Goal: Task Accomplishment & Management: Manage account settings

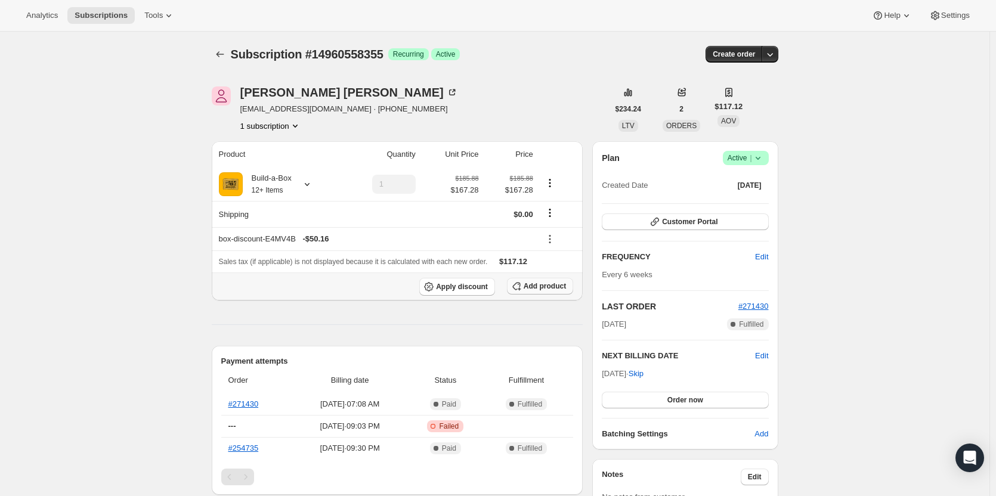
click at [531, 292] on button "Add product" at bounding box center [540, 286] width 66 height 17
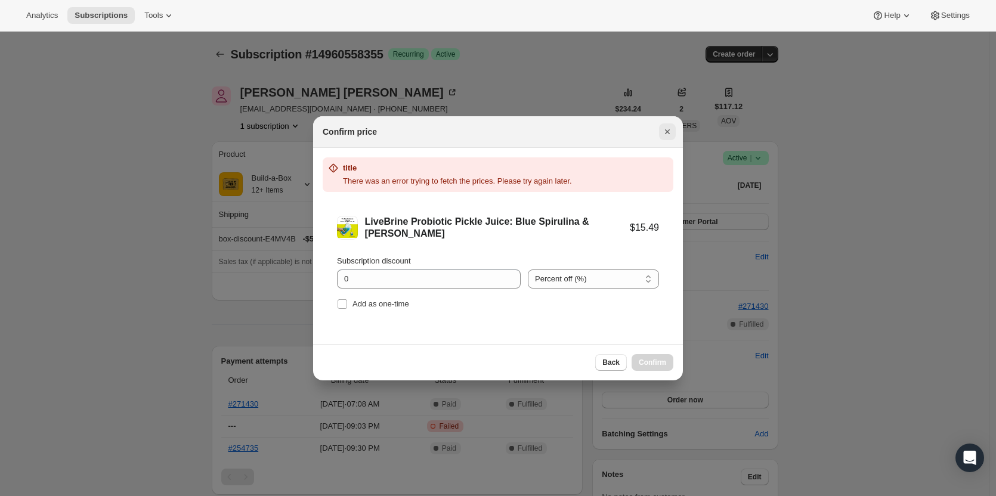
click at [664, 130] on icon "Close" at bounding box center [667, 132] width 12 height 12
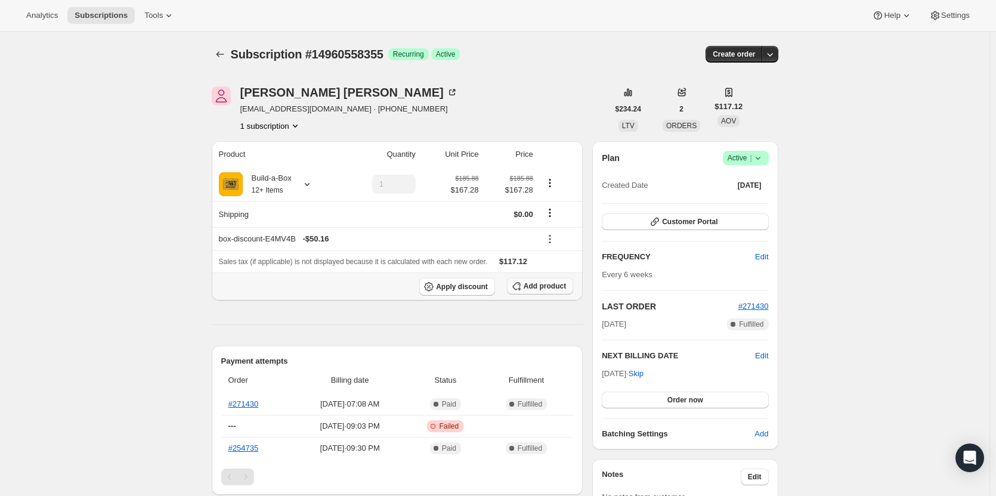
click at [537, 288] on span "Add product" at bounding box center [545, 286] width 42 height 10
click at [553, 289] on span "Add product" at bounding box center [545, 286] width 42 height 10
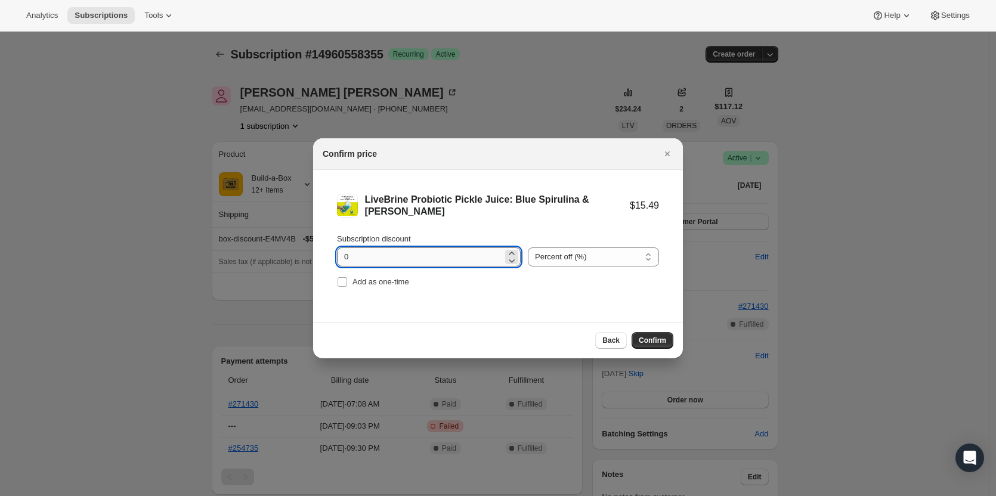
click at [447, 263] on input "0" at bounding box center [420, 256] width 166 height 19
type input "100"
click at [391, 290] on label "Add as one-time" at bounding box center [373, 282] width 72 height 17
click at [347, 287] on input "Add as one-time" at bounding box center [343, 282] width 10 height 10
checkbox input "true"
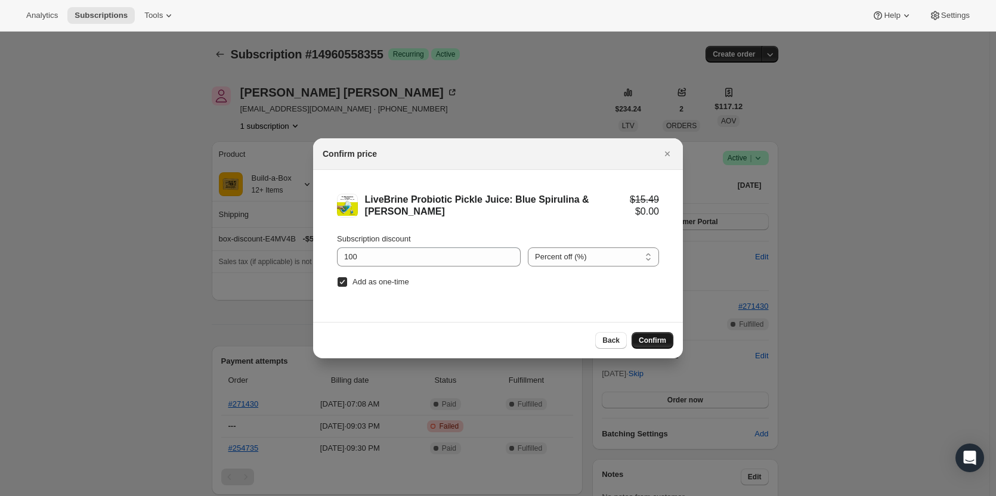
click at [656, 342] on span "Confirm" at bounding box center [652, 341] width 27 height 10
